Goal: Transaction & Acquisition: Book appointment/travel/reservation

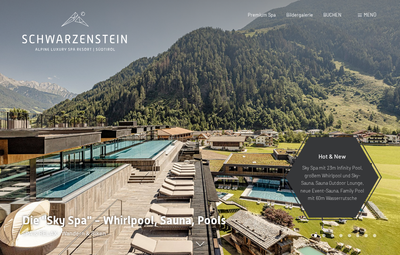
click at [362, 15] on div "Menü" at bounding box center [367, 15] width 19 height 7
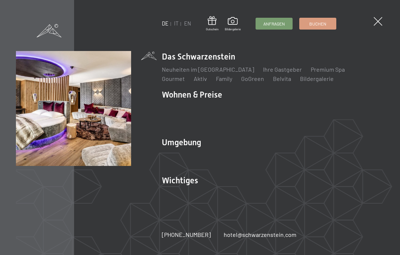
click at [201, 98] on li "Wohnen & Preise Inklusivleistungen Zimmer & Preise Liste Angebote Liste Familie…" at bounding box center [273, 110] width 222 height 42
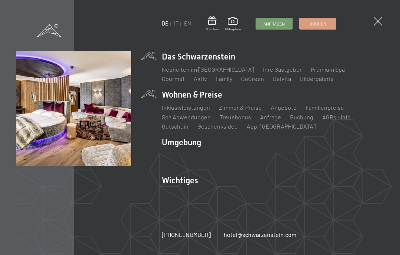
click at [191, 94] on li "Wohnen & Preise Inklusivleistungen Zimmer & Preise Liste Angebote Liste Familie…" at bounding box center [273, 110] width 222 height 42
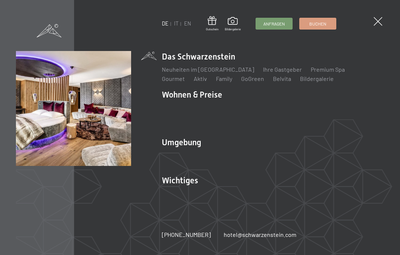
click at [190, 93] on li "Wohnen & Preise Inklusivleistungen Zimmer & Preise Liste Angebote Liste Familie…" at bounding box center [273, 110] width 222 height 42
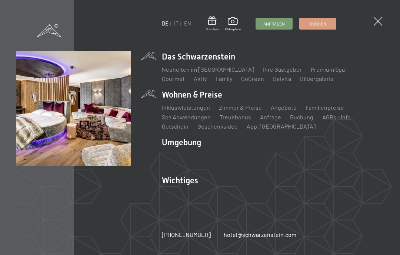
click at [149, 94] on img at bounding box center [91, 91] width 183 height 183
click at [235, 121] on link "Treuebonus" at bounding box center [235, 117] width 31 height 7
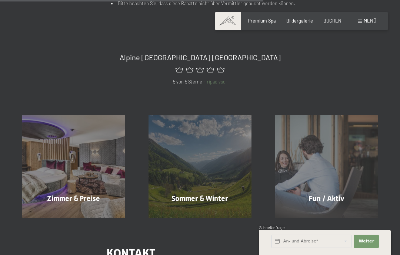
scroll to position [427, 0]
click at [91, 194] on span "Zimmer & Preise" at bounding box center [73, 198] width 53 height 9
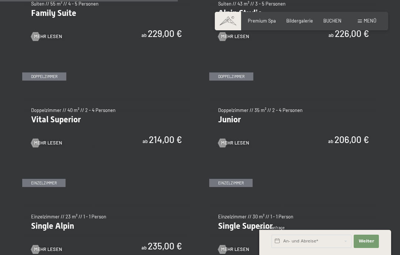
scroll to position [760, 0]
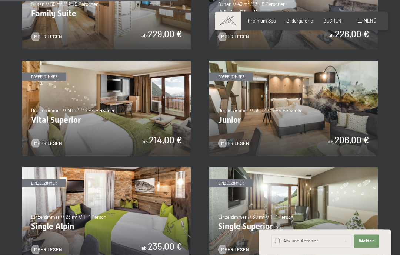
click at [340, 118] on img at bounding box center [293, 108] width 168 height 95
